Goal: Task Accomplishment & Management: Manage account settings

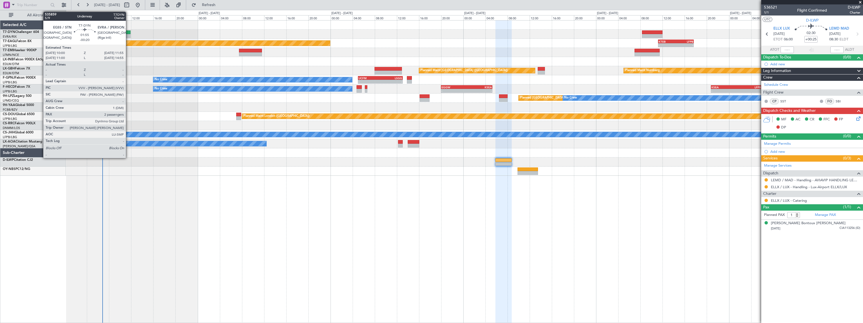
click at [128, 35] on div at bounding box center [125, 36] width 11 height 4
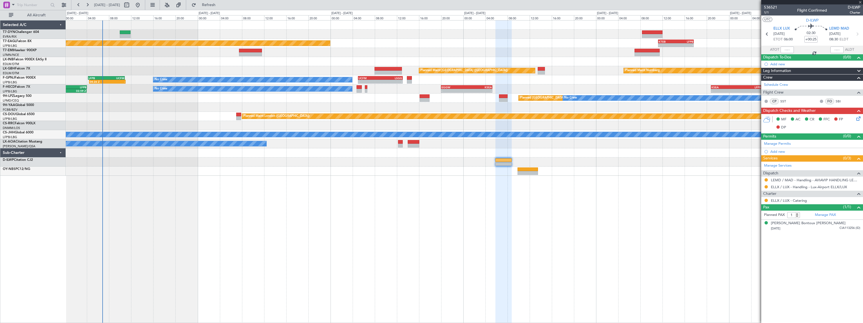
type input "-00:20"
type input "2"
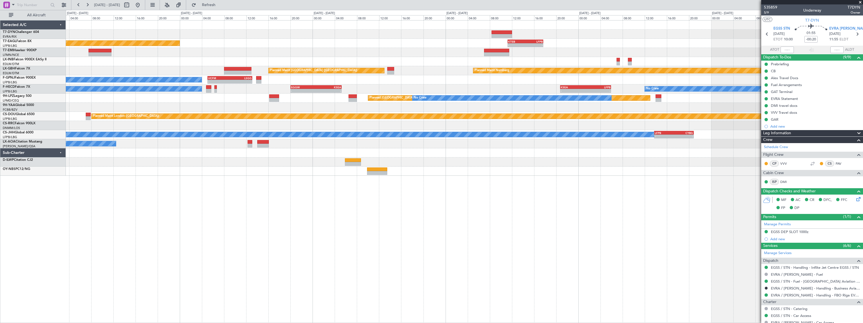
click at [326, 20] on div "Planned Maint [US_STATE] ([GEOGRAPHIC_DATA]) - - KTEB 11:15 Z LFPB 17:40 Z Plan…" at bounding box center [431, 166] width 863 height 313
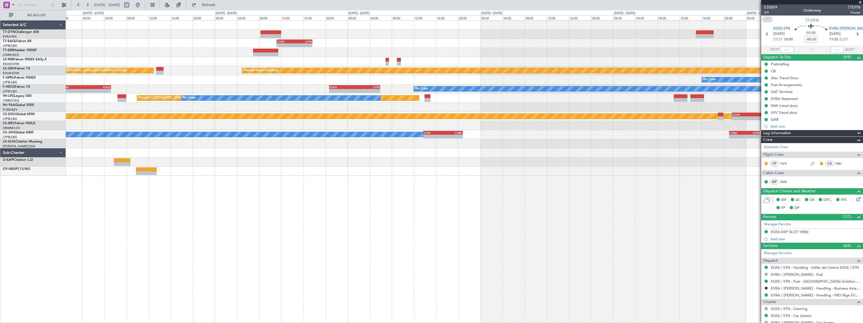
click at [384, 18] on div "- - KTEB 11:15 Z LFPB 17:40 Z Planned Maint [US_STATE] ([GEOGRAPHIC_DATA]) Plan…" at bounding box center [431, 166] width 863 height 313
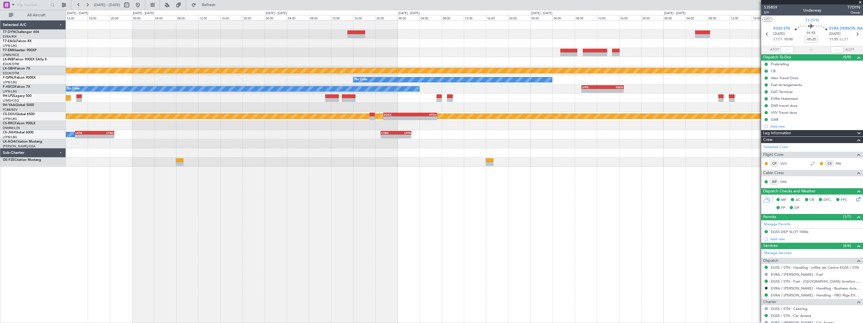
click at [420, 21] on div "- - KTEB 11:15 Z LFPB 17:40 Z Planned Maint [GEOGRAPHIC_DATA] Planned Maint Nur…" at bounding box center [464, 93] width 797 height 146
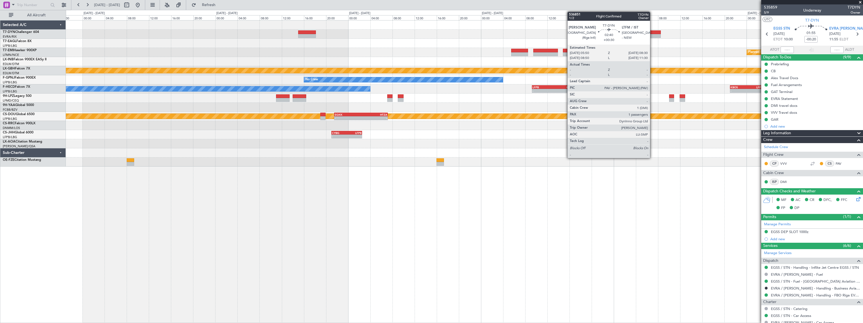
click at [653, 33] on div at bounding box center [653, 32] width 15 height 4
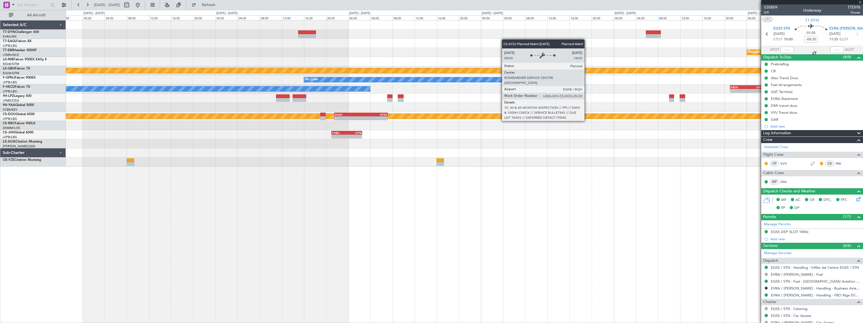
type input "+00:30"
type input "1"
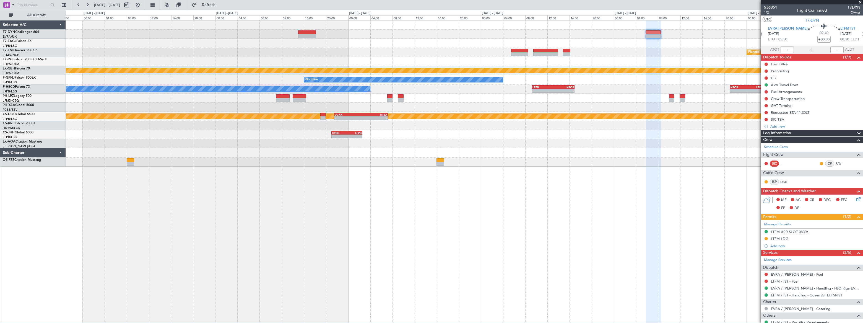
click at [811, 20] on span "T7-DYN" at bounding box center [812, 20] width 14 height 6
click at [812, 17] on span "T7-DYN" at bounding box center [812, 20] width 14 height 6
click at [767, 105] on button at bounding box center [766, 105] width 3 height 3
click at [763, 129] on span "Completed" at bounding box center [768, 130] width 18 height 6
click at [813, 105] on div "GAT Terminal" at bounding box center [812, 105] width 102 height 7
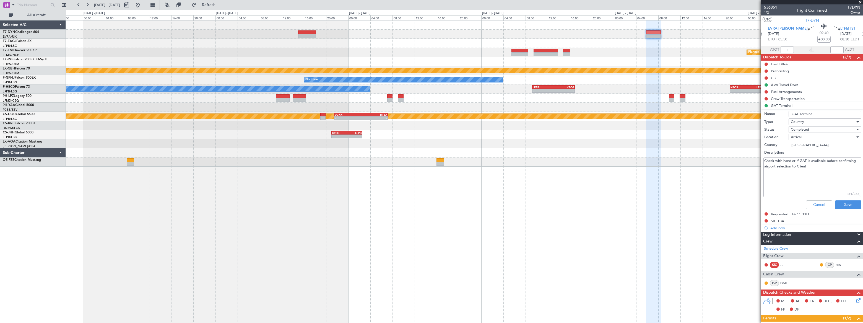
drag, startPoint x: 820, startPoint y: 166, endPoint x: 763, endPoint y: 160, distance: 57.0
click at [763, 160] on div "Check with handler if GAT is available before confirming airport selection to C…" at bounding box center [812, 177] width 107 height 42
type textarea "LTFM mandatory and included"
click at [841, 206] on button "Save" at bounding box center [848, 204] width 26 height 9
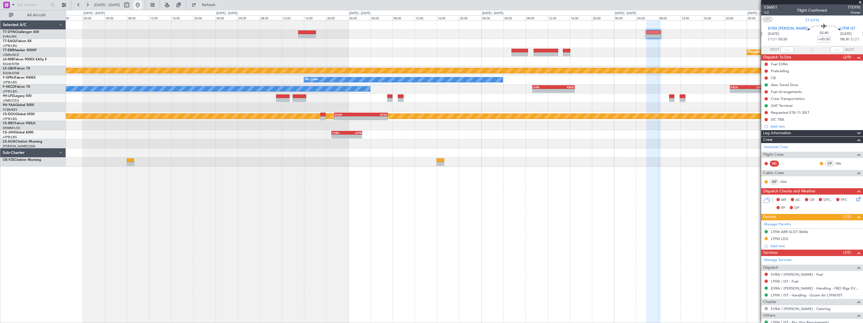
click at [142, 4] on button at bounding box center [137, 5] width 9 height 9
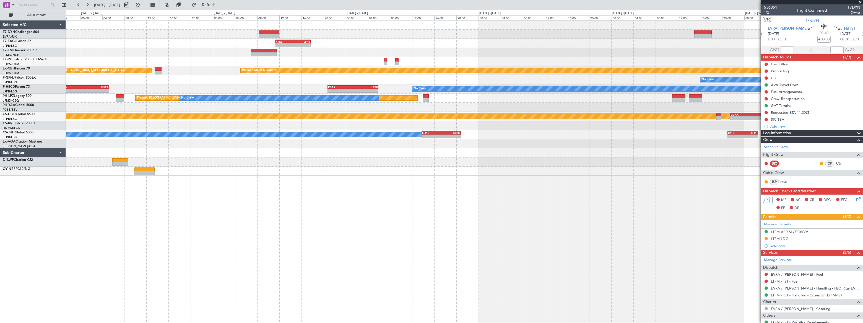
click at [320, 30] on div at bounding box center [464, 34] width 797 height 9
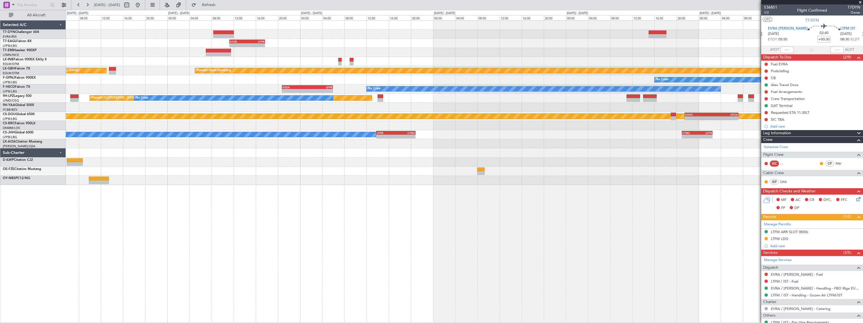
click at [317, 38] on div at bounding box center [464, 34] width 797 height 9
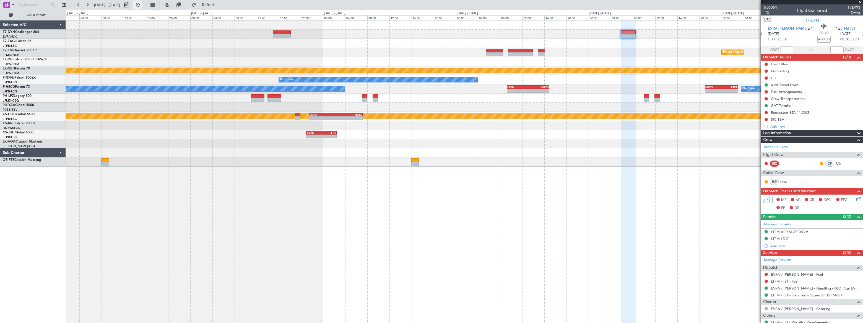
click at [142, 5] on button at bounding box center [137, 5] width 9 height 9
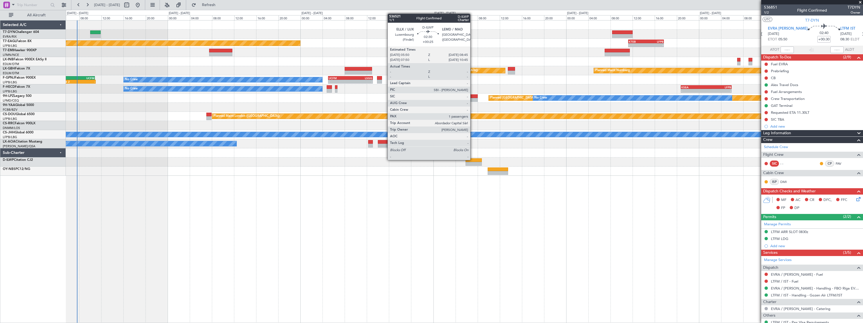
click at [473, 159] on div at bounding box center [474, 160] width 16 height 4
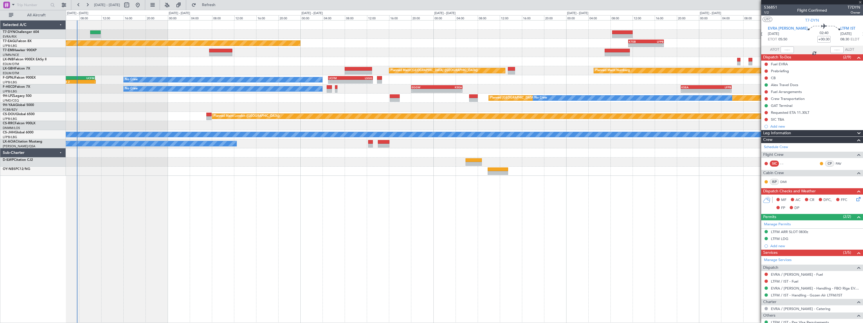
type input "+00:25"
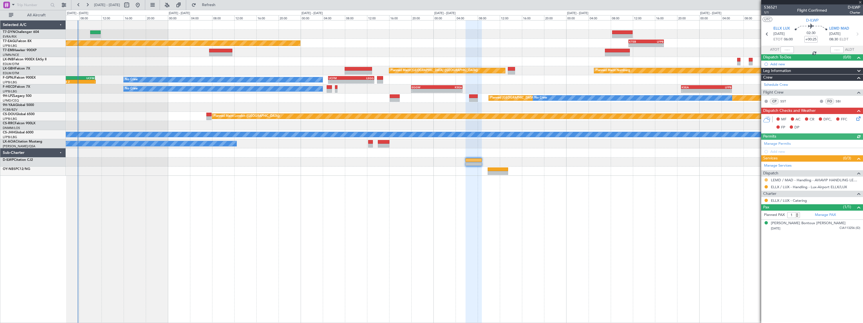
click at [765, 178] on button at bounding box center [766, 179] width 3 height 3
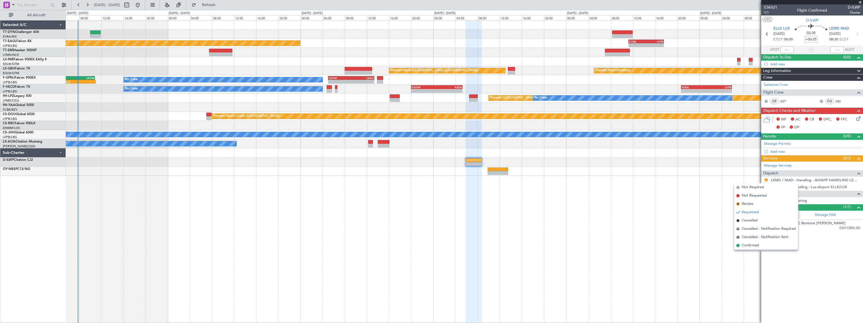
click at [744, 246] on span "Confirmed" at bounding box center [750, 246] width 17 height 6
click at [766, 186] on button at bounding box center [766, 186] width 3 height 3
click at [742, 254] on span "Confirmed" at bounding box center [750, 253] width 17 height 6
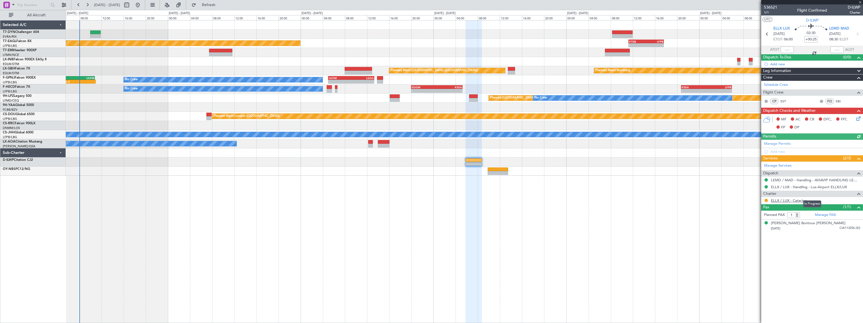
click at [799, 199] on mat-tooltip-component "In Progress" at bounding box center [812, 203] width 26 height 15
click at [794, 199] on link "ELLX / LUX - Catering" at bounding box center [789, 200] width 36 height 5
